Goal: Communication & Community: Share content

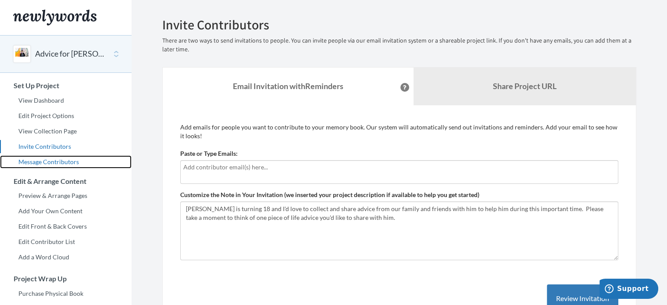
click at [67, 162] on link "Message Contributors" at bounding box center [66, 161] width 132 height 13
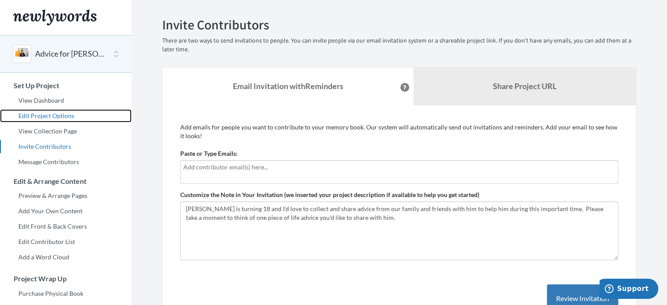
click at [71, 117] on link "Edit Project Options" at bounding box center [66, 115] width 132 height 13
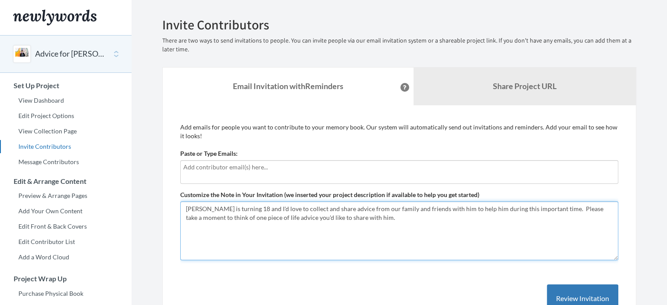
click at [332, 213] on textarea "Jake is turning 18 and I'd love to collect and share advice from our family and…" at bounding box center [399, 230] width 438 height 59
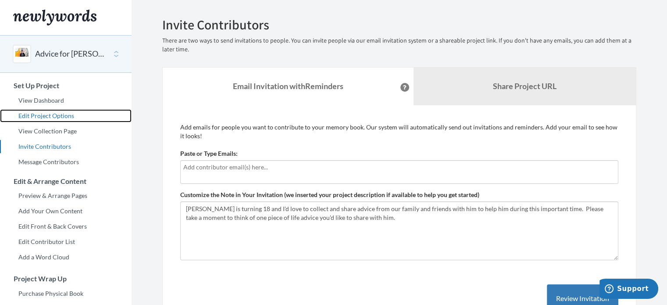
click at [56, 115] on link "Edit Project Options" at bounding box center [66, 115] width 132 height 13
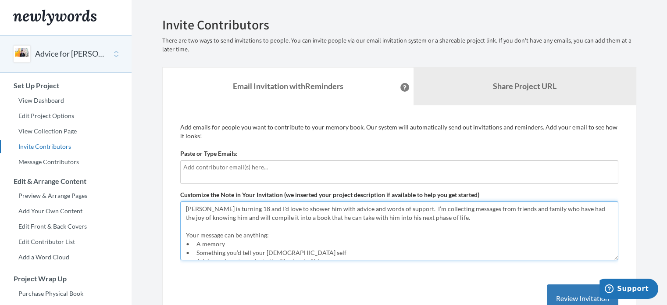
click at [271, 252] on textarea "Jake is turning 18 and I'd love to shower him with advice and words of support.…" at bounding box center [399, 230] width 438 height 59
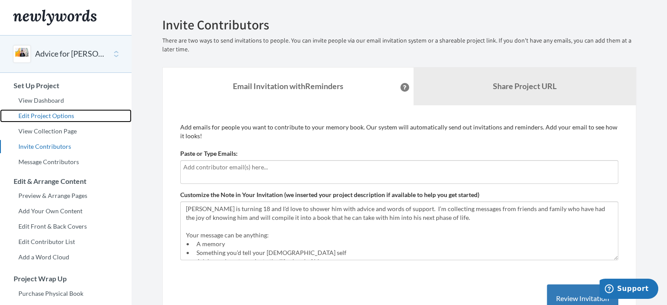
click at [56, 117] on link "Edit Project Options" at bounding box center [66, 115] width 132 height 13
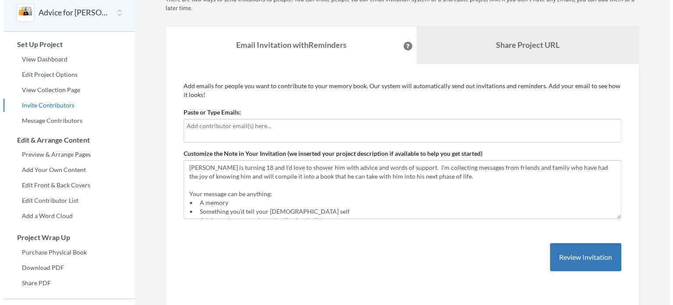
scroll to position [130, 0]
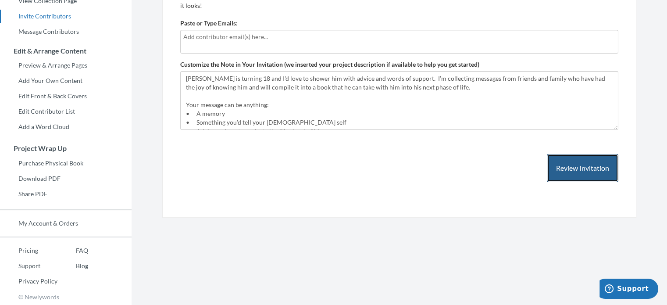
click at [566, 170] on button "Review Invitation" at bounding box center [582, 168] width 71 height 28
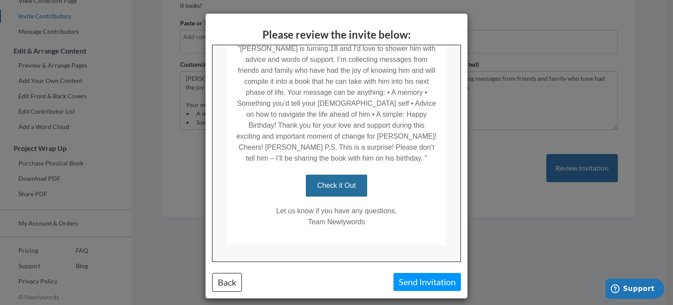
scroll to position [186, 0]
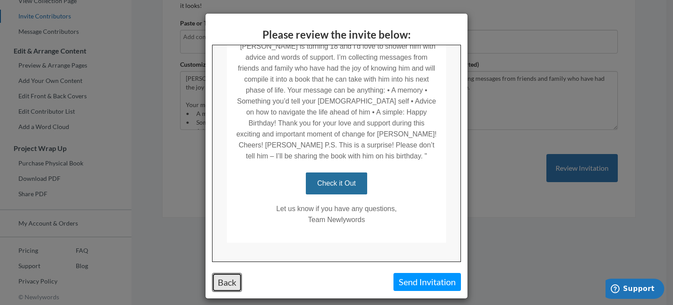
click at [226, 280] on button "Back" at bounding box center [227, 282] width 30 height 19
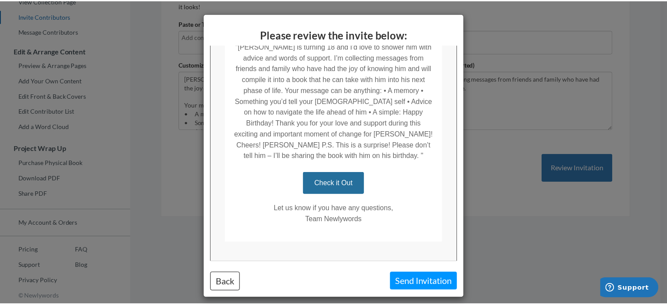
scroll to position [0, 0]
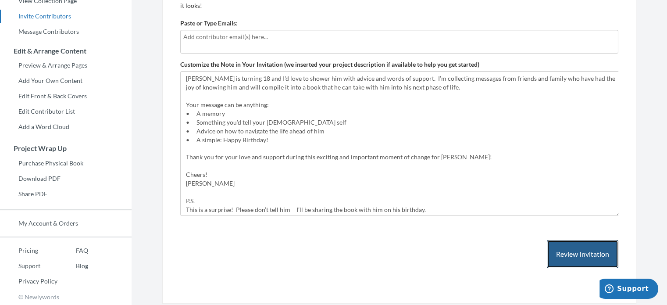
drag, startPoint x: 615, startPoint y: 128, endPoint x: 618, endPoint y: 217, distance: 89.0
click at [618, 217] on div "Add emails for people you want to contribute to your memory book. Our system wi…" at bounding box center [399, 139] width 474 height 329
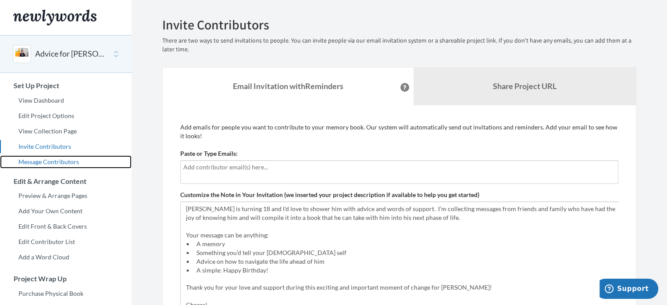
click at [65, 160] on link "Message Contributors" at bounding box center [66, 161] width 132 height 13
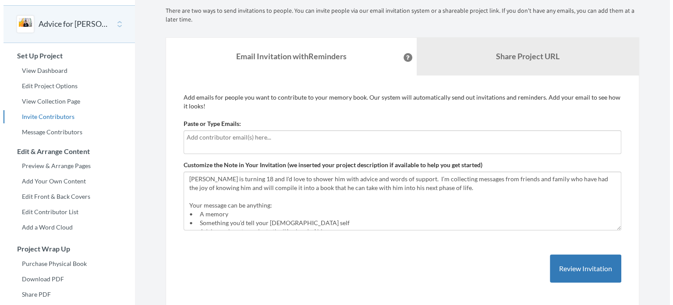
scroll to position [44, 0]
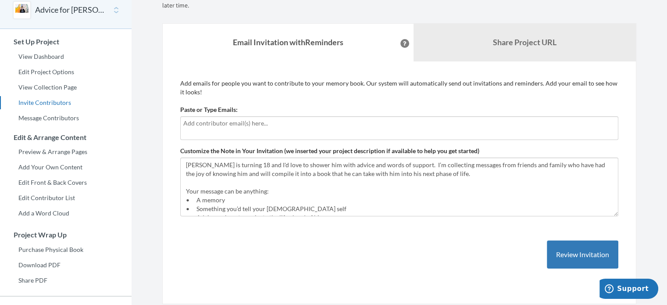
click at [403, 45] on icon at bounding box center [405, 43] width 4 height 4
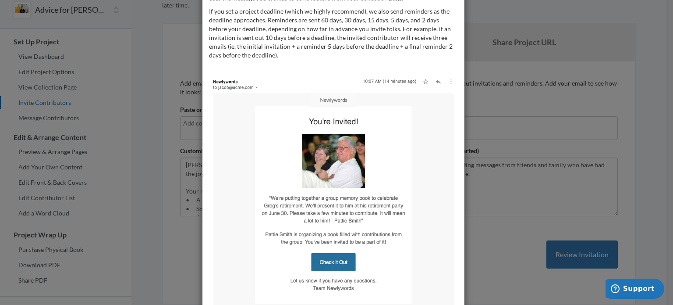
click at [501, 226] on div "Our automated system sends invitations and reminders so you can "set it and for…" at bounding box center [336, 152] width 673 height 305
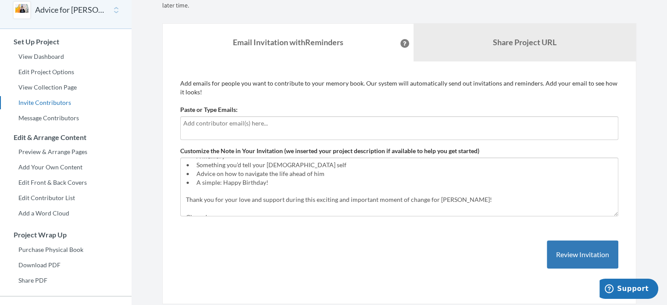
scroll to position [0, 0]
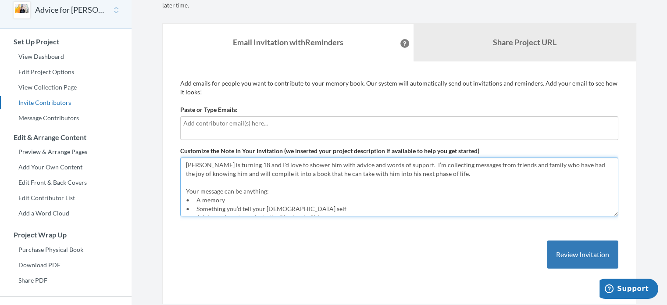
click at [310, 190] on textarea "[PERSON_NAME] is turning 18 and I'd love to shower him with advice and words of…" at bounding box center [399, 186] width 438 height 59
click at [316, 192] on textarea "[PERSON_NAME] is turning 18 and I'd love to shower him with advice and words of…" at bounding box center [399, 186] width 438 height 59
click at [415, 190] on textarea "[PERSON_NAME] is turning 18 and I'd love to shower him with advice and words of…" at bounding box center [399, 186] width 438 height 59
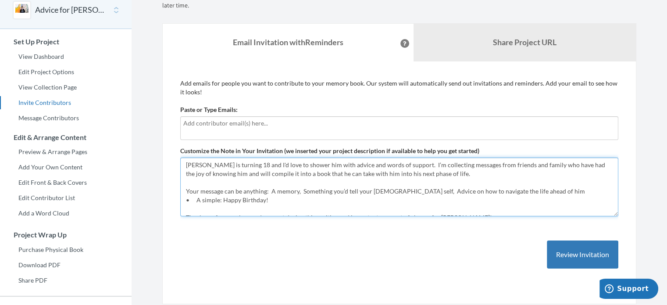
click at [544, 193] on textarea "[PERSON_NAME] is turning 18 and I'd love to shower him with advice and words of…" at bounding box center [399, 186] width 438 height 59
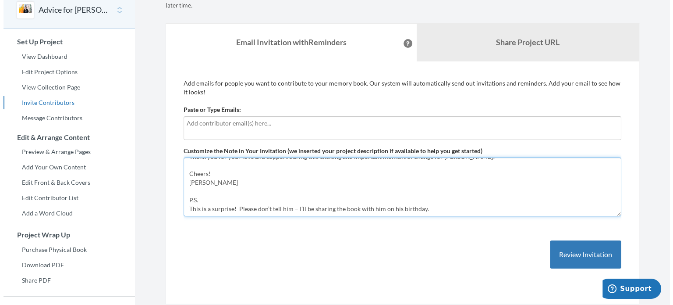
scroll to position [70, 0]
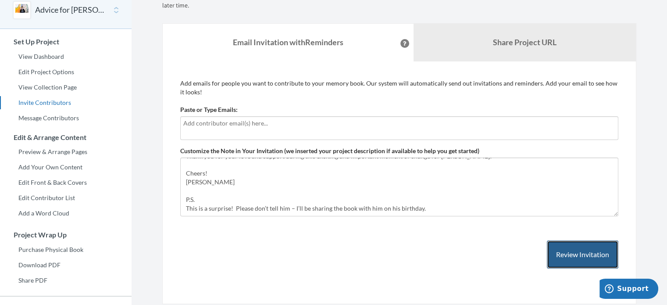
click at [570, 246] on button "Review Invitation" at bounding box center [582, 254] width 71 height 28
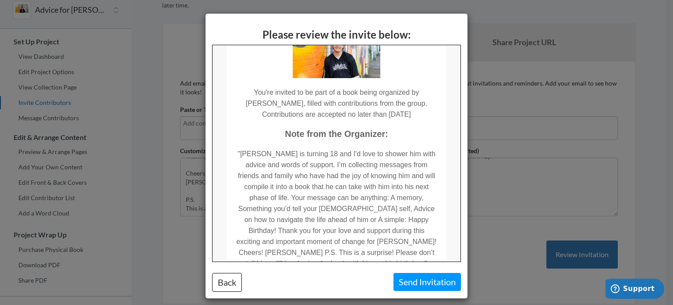
scroll to position [88, 0]
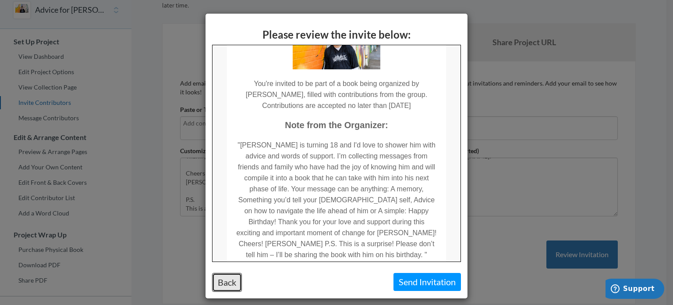
click at [228, 277] on button "Back" at bounding box center [227, 282] width 30 height 19
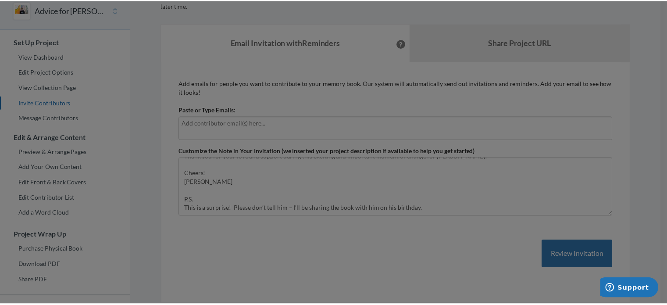
scroll to position [0, 0]
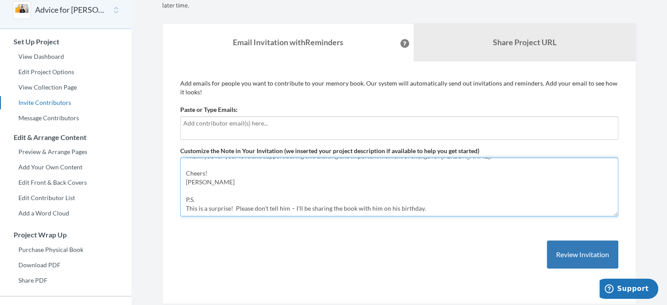
drag, startPoint x: 206, startPoint y: 171, endPoint x: 193, endPoint y: 173, distance: 12.8
click at [186, 164] on textarea "[PERSON_NAME] is turning 18 and I'd love to shower him with advice and words of…" at bounding box center [399, 186] width 438 height 59
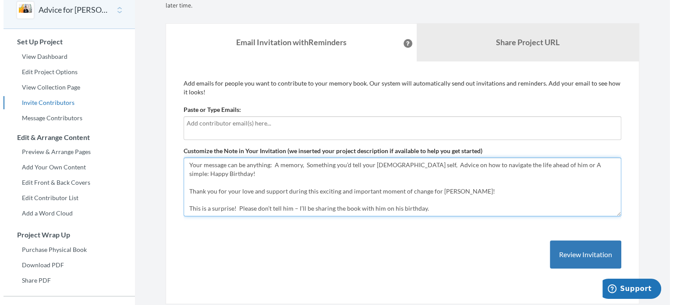
scroll to position [35, 0]
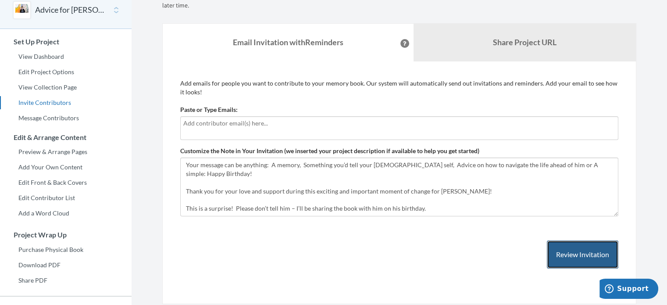
click at [577, 253] on button "Review Invitation" at bounding box center [582, 254] width 71 height 28
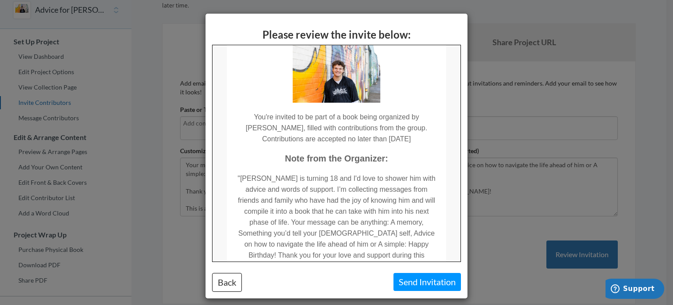
scroll to position [88, 0]
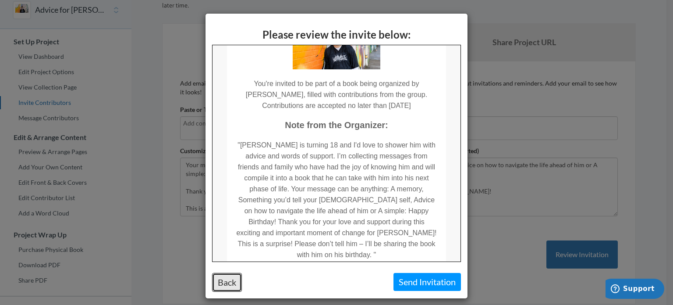
click at [235, 274] on button "Back" at bounding box center [227, 282] width 30 height 19
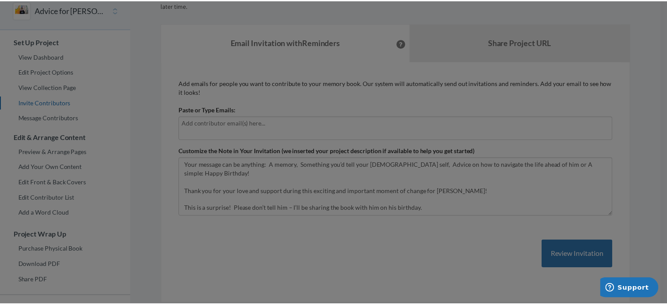
scroll to position [0, 0]
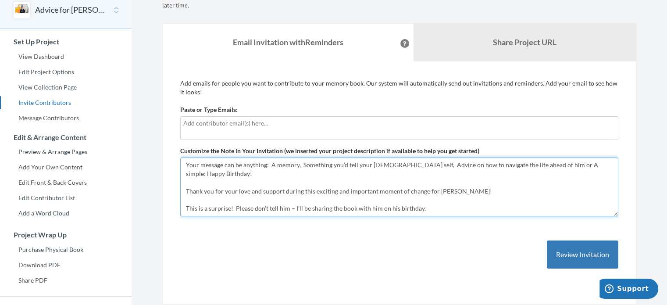
drag, startPoint x: 186, startPoint y: 184, endPoint x: 449, endPoint y: 183, distance: 263.0
click at [454, 184] on textarea "[PERSON_NAME] is turning 18 and I'd love to shower him with advice and words of…" at bounding box center [399, 186] width 438 height 59
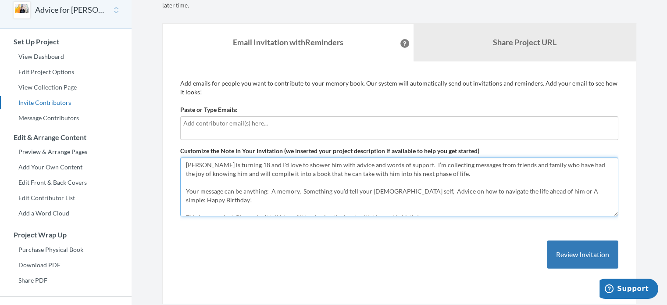
click at [454, 173] on textarea "[PERSON_NAME] is turning 18 and I'd love to shower him with advice and words of…" at bounding box center [399, 186] width 438 height 59
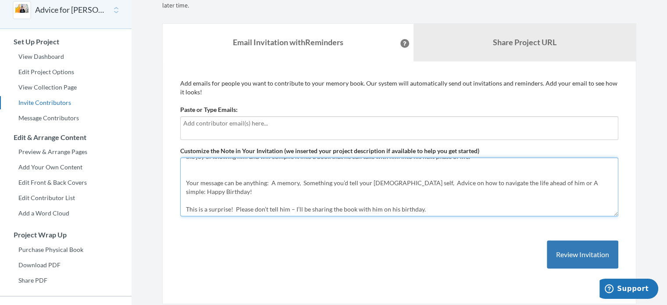
scroll to position [26, 0]
click at [331, 185] on textarea "[PERSON_NAME] is turning 18 and I'd love to shower him with advice and words of…" at bounding box center [399, 186] width 438 height 59
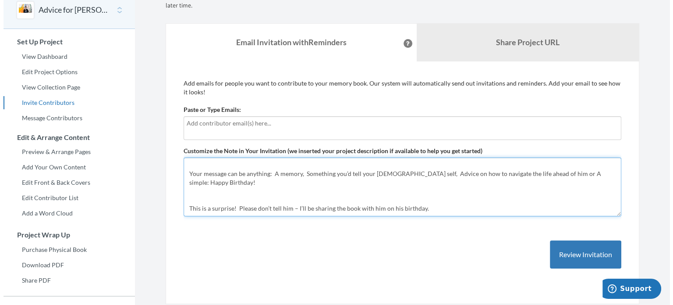
scroll to position [35, 0]
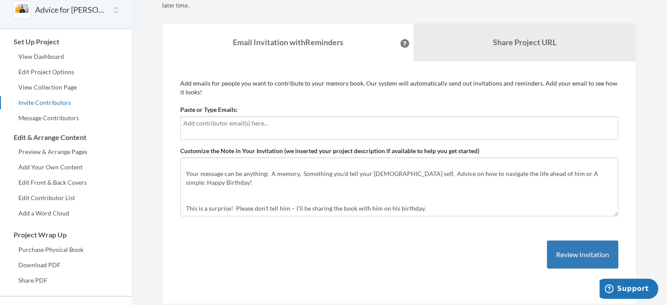
click at [413, 231] on div "Add emails for people you want to contribute to your memory book. Our system wi…" at bounding box center [399, 182] width 438 height 207
click at [551, 253] on button "Review Invitation" at bounding box center [582, 254] width 71 height 28
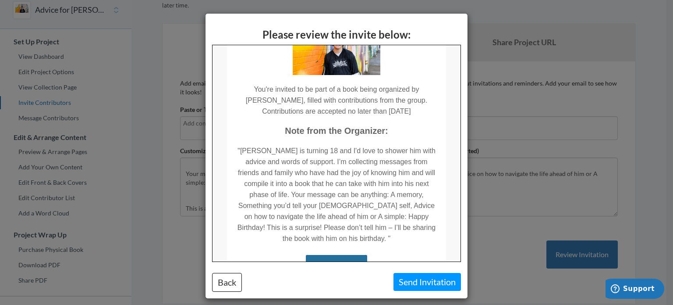
scroll to position [88, 0]
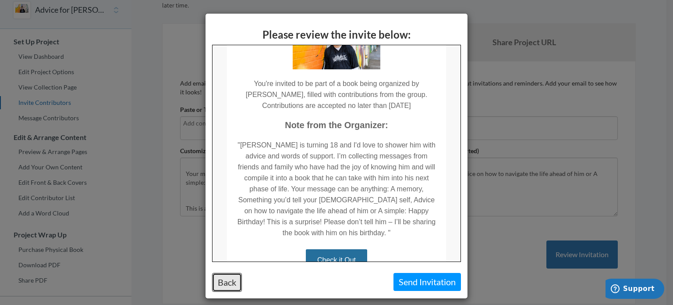
click at [229, 280] on button "Back" at bounding box center [227, 282] width 30 height 19
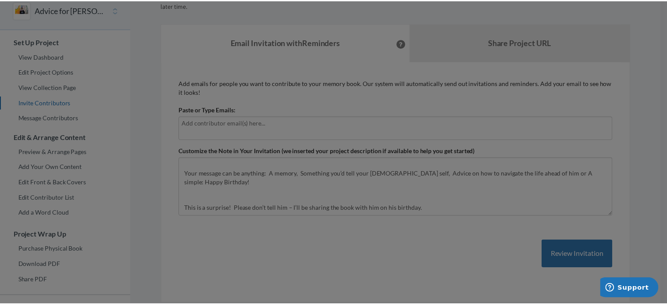
scroll to position [0, 0]
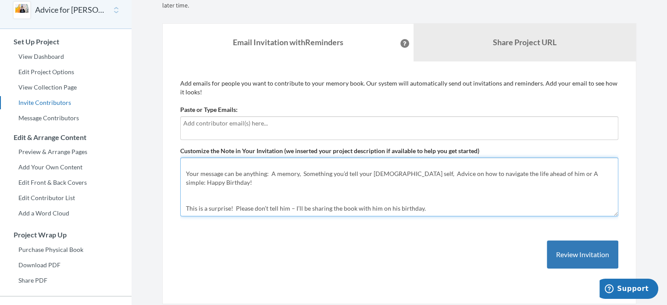
drag, startPoint x: 217, startPoint y: 174, endPoint x: 182, endPoint y: 165, distance: 36.1
click at [182, 165] on textarea "[PERSON_NAME] is turning 18 and I'd love to shower him with advice and words of…" at bounding box center [399, 186] width 438 height 59
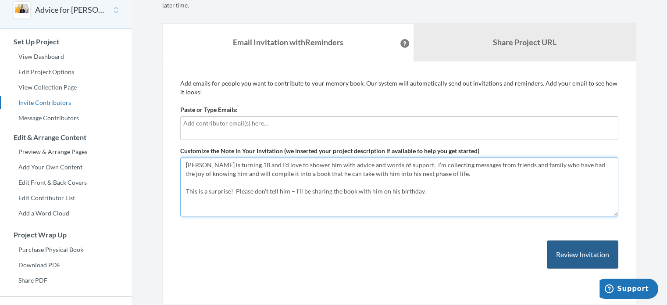
type textarea "[PERSON_NAME] is turning 18 and I'd love to shower him with advice and words of…"
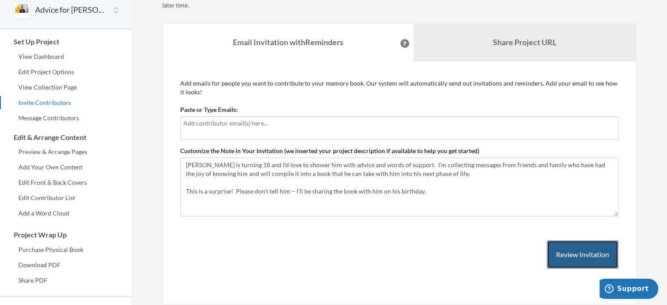
click at [571, 247] on button "Review Invitation" at bounding box center [582, 254] width 71 height 28
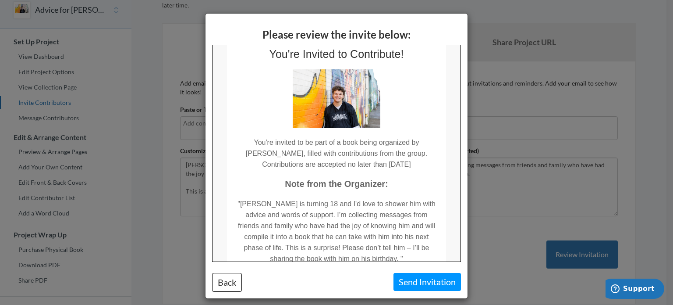
scroll to position [44, 0]
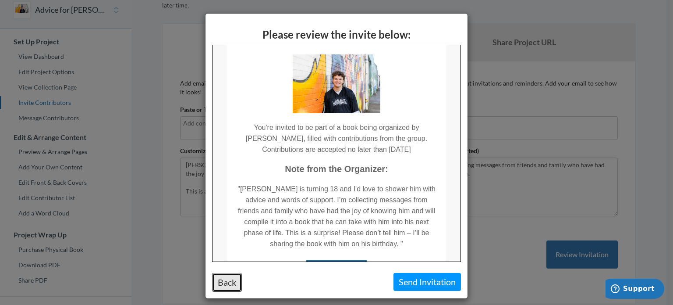
click at [229, 276] on button "Back" at bounding box center [227, 282] width 30 height 19
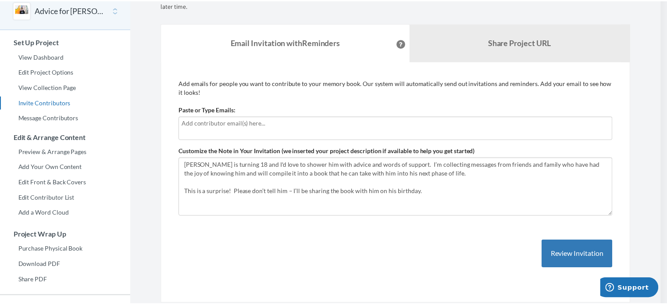
scroll to position [0, 0]
